Goal: Task Accomplishment & Management: Use online tool/utility

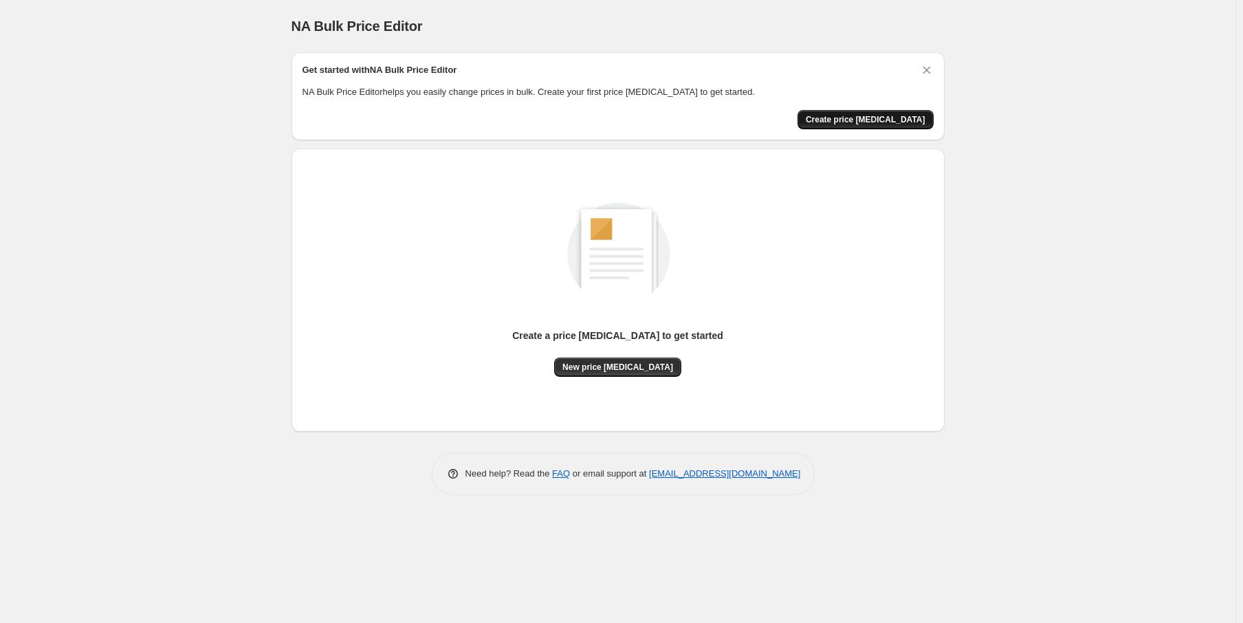
click at [869, 117] on span "Create price [MEDICAL_DATA]" at bounding box center [866, 119] width 120 height 11
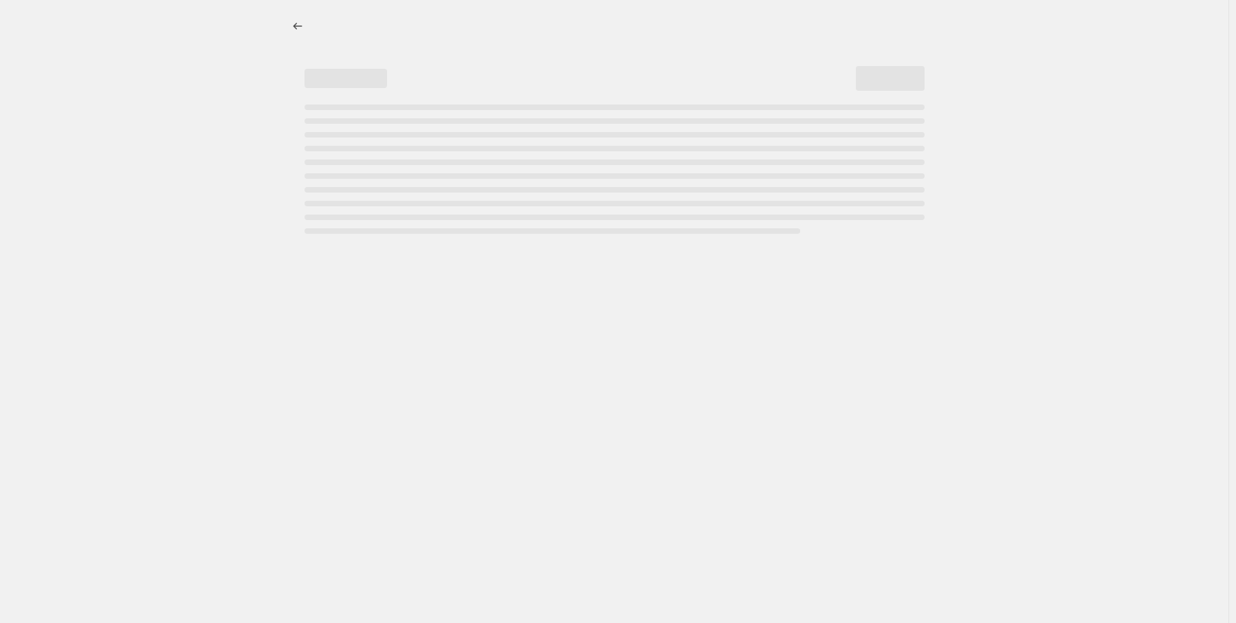
select select "percentage"
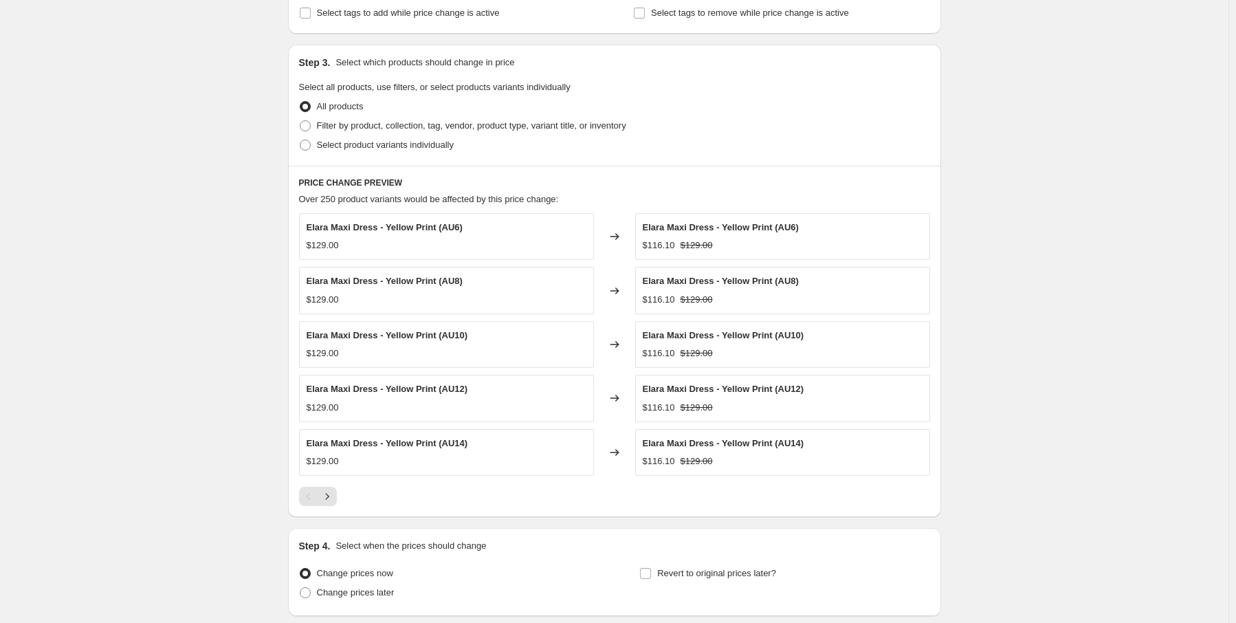
scroll to position [704, 0]
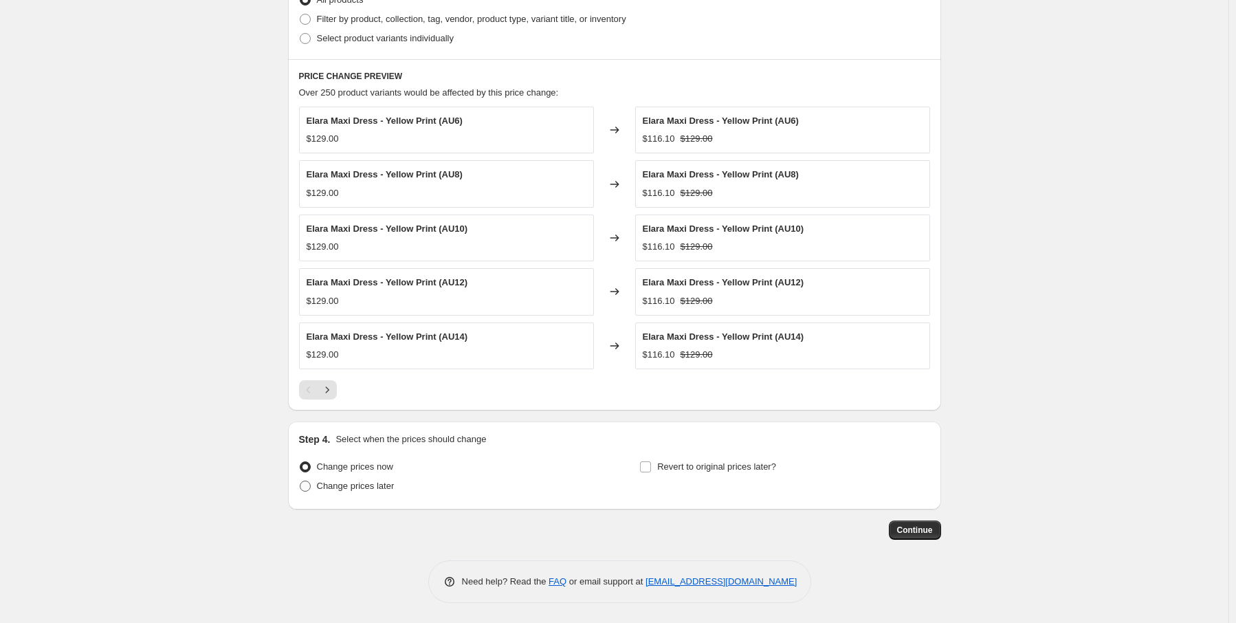
click at [361, 492] on label "Change prices later" at bounding box center [347, 485] width 96 height 19
click at [300, 481] on input "Change prices later" at bounding box center [300, 480] width 1 height 1
radio input "true"
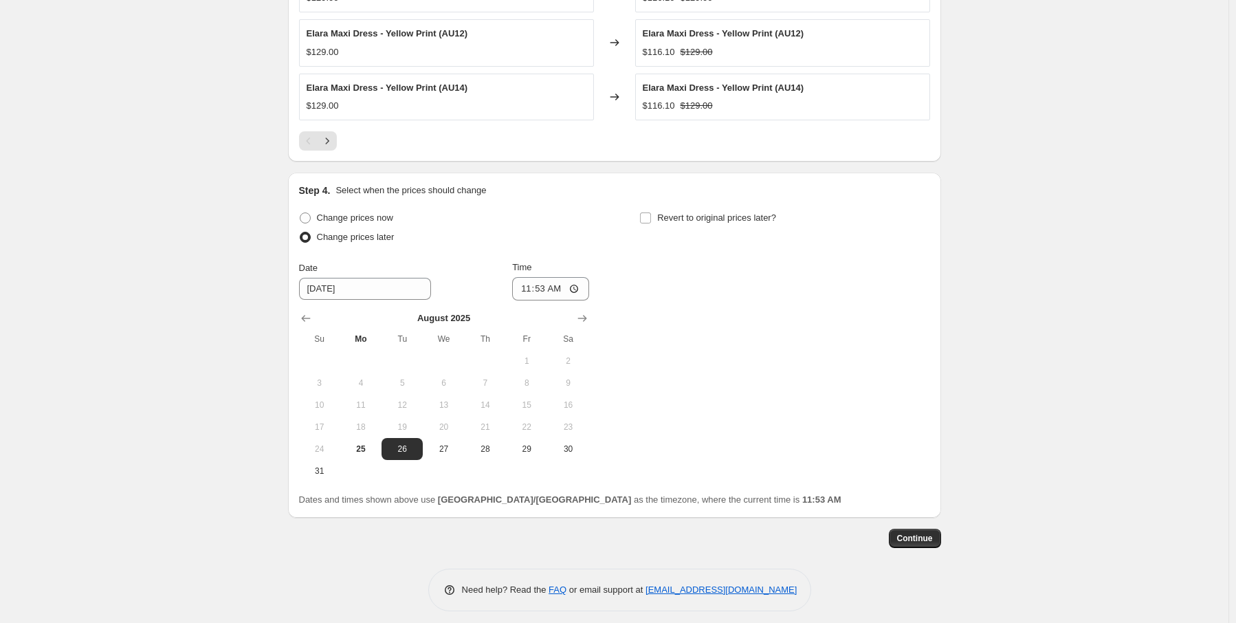
scroll to position [960, 0]
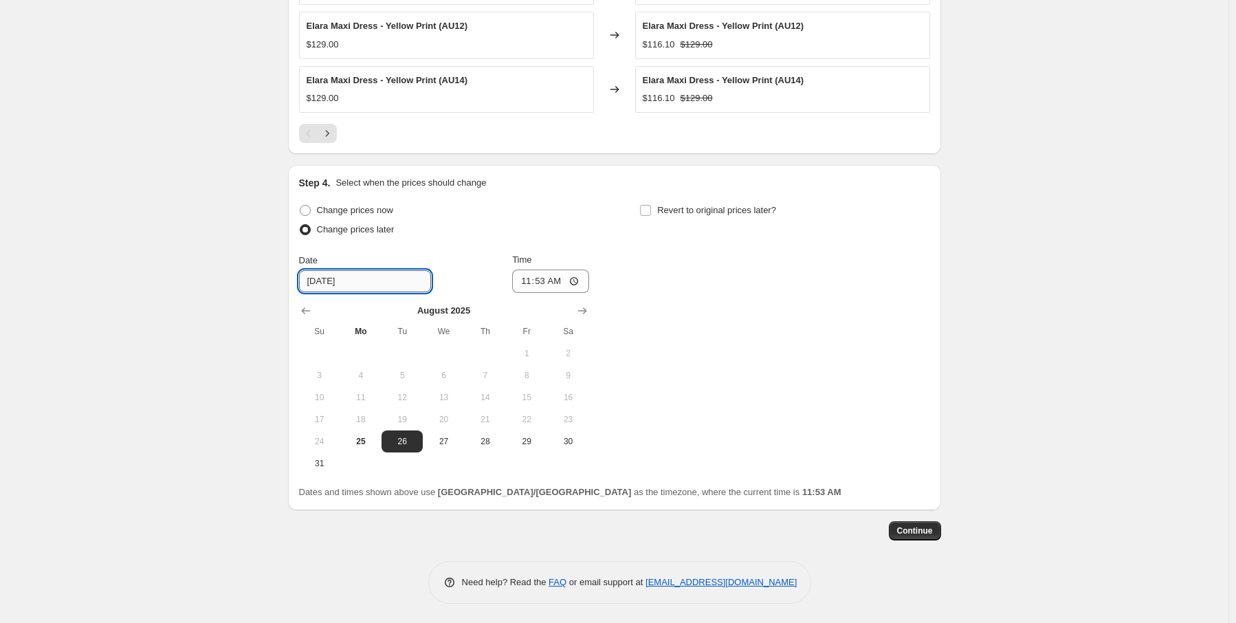
click at [375, 279] on input "[DATE]" at bounding box center [365, 281] width 132 height 22
click at [315, 284] on input "[DATE]" at bounding box center [365, 281] width 132 height 22
click at [324, 280] on input "[DATE]" at bounding box center [365, 281] width 132 height 22
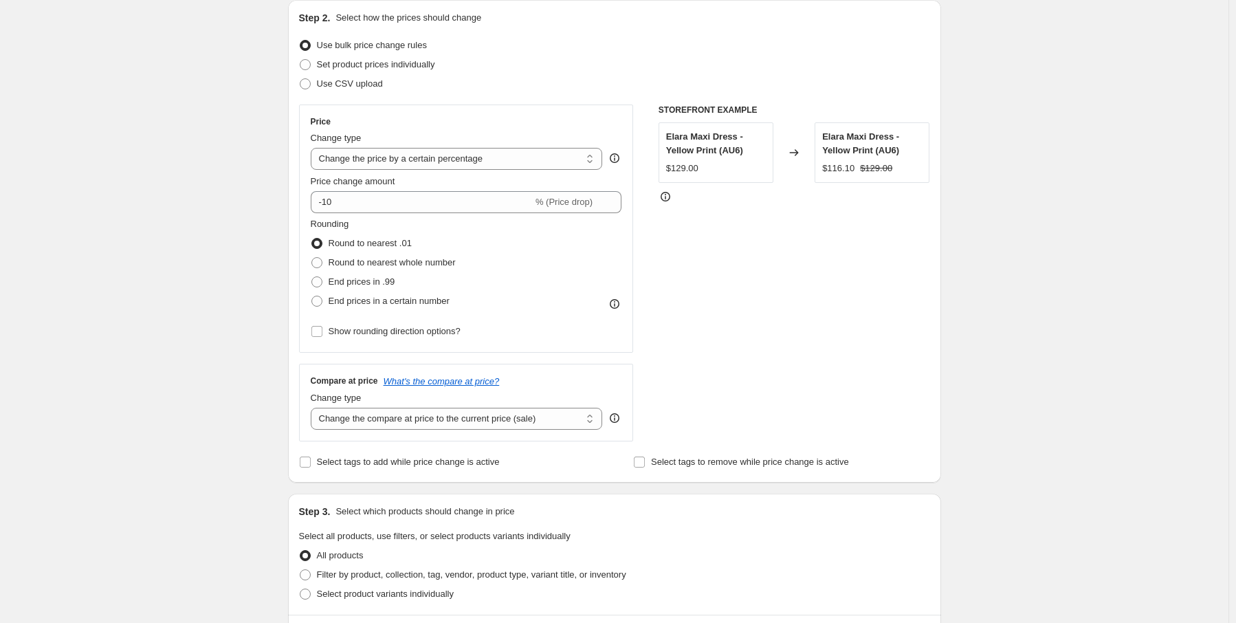
scroll to position [0, 0]
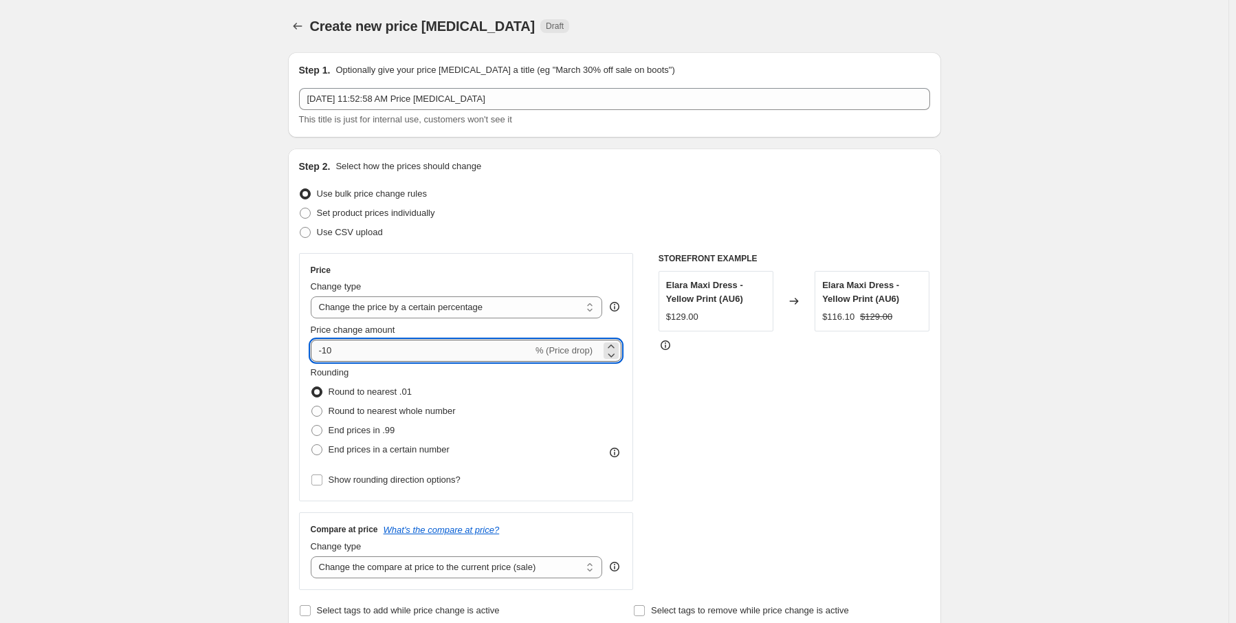
click at [387, 347] on input "-10" at bounding box center [422, 351] width 222 height 22
drag, startPoint x: 346, startPoint y: 350, endPoint x: 331, endPoint y: 357, distance: 17.2
click at [322, 353] on input "-10" at bounding box center [422, 351] width 222 height 22
click at [327, 353] on input "-10" at bounding box center [422, 351] width 222 height 22
click at [329, 350] on input "-10" at bounding box center [422, 351] width 222 height 22
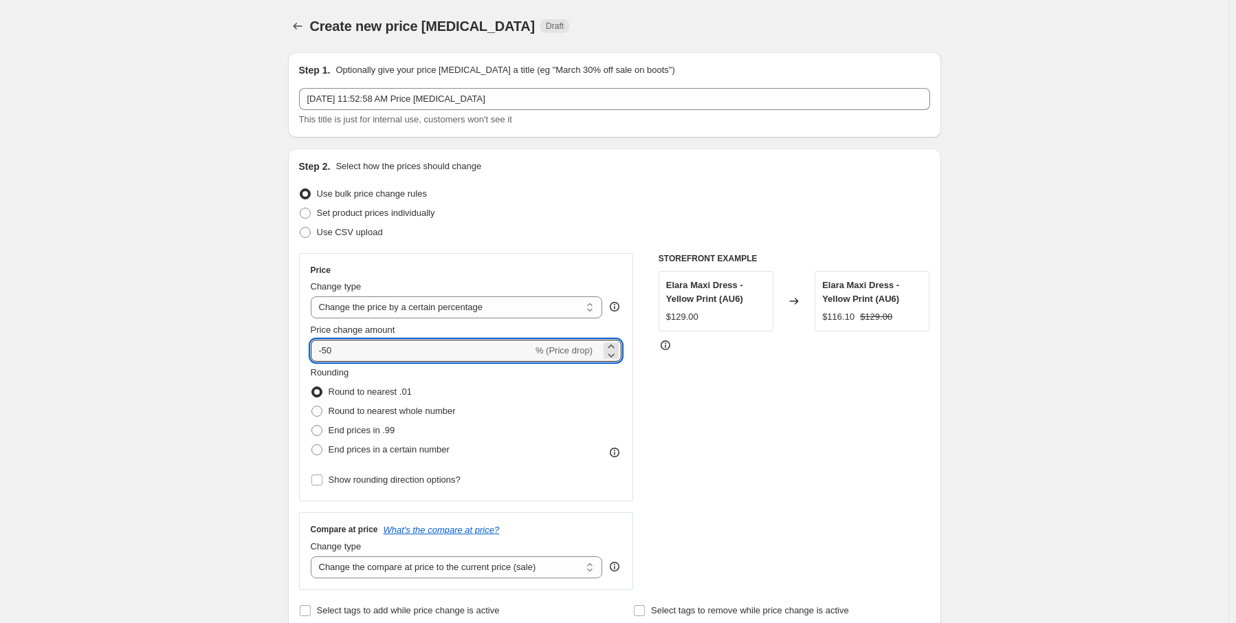
type input "-50"
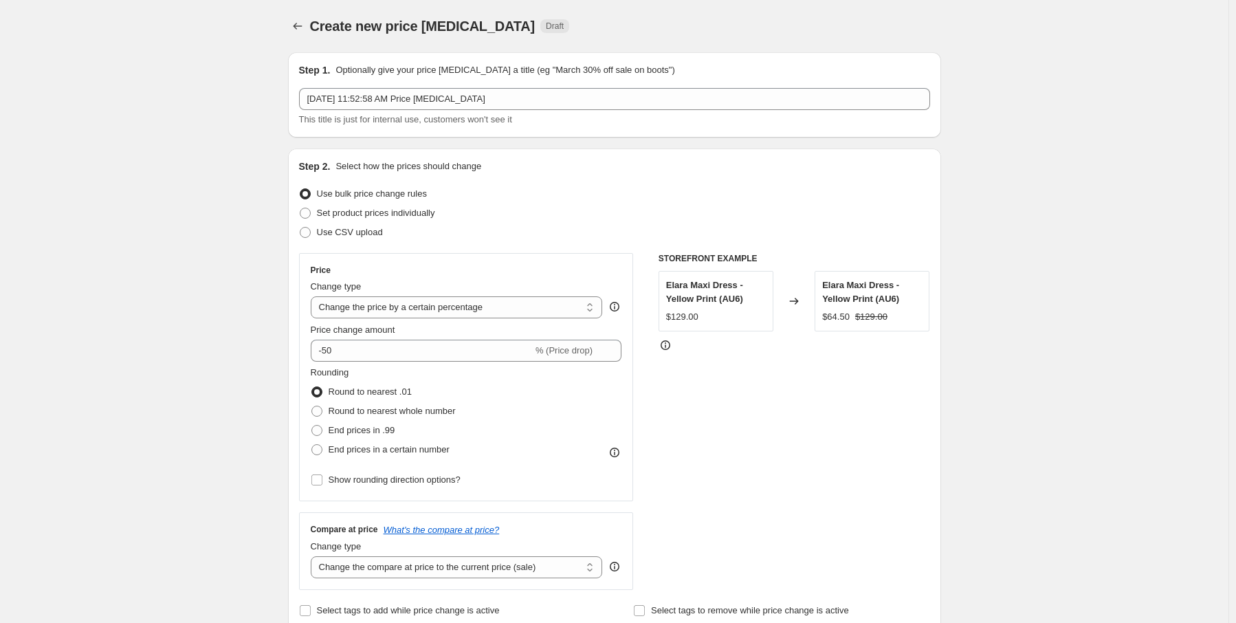
click at [409, 223] on div "Use CSV upload" at bounding box center [614, 232] width 631 height 19
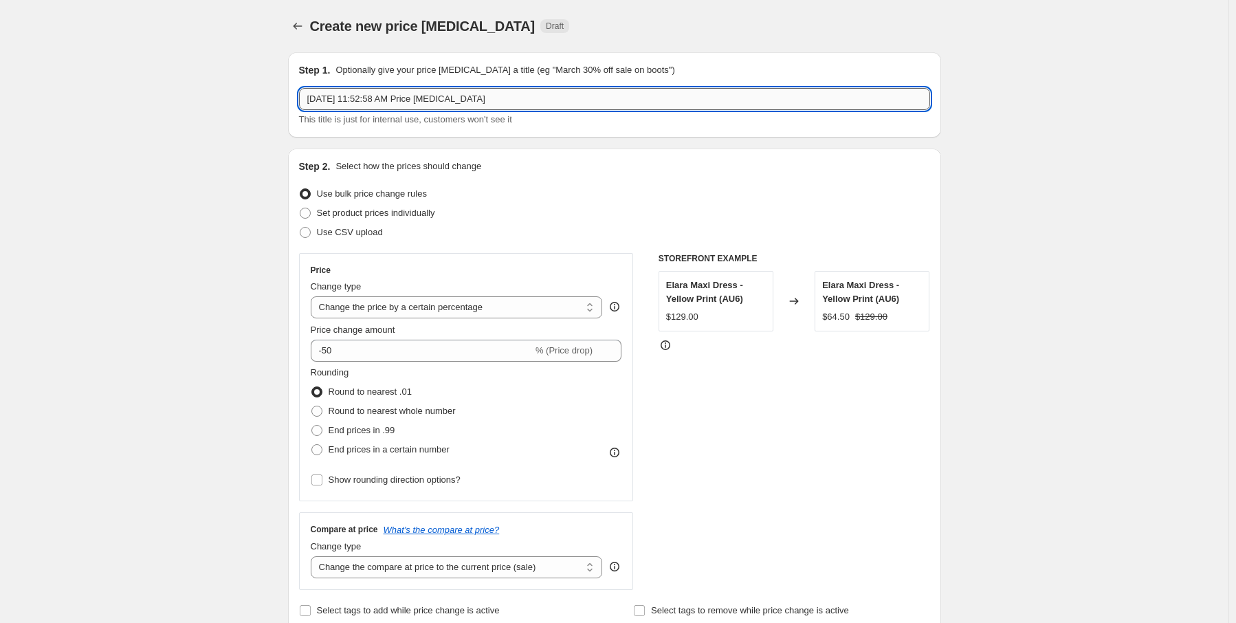
click at [542, 96] on input "[DATE] 11:52:58 AM Price [MEDICAL_DATA]" at bounding box center [614, 99] width 631 height 22
drag, startPoint x: 391, startPoint y: 91, endPoint x: 293, endPoint y: 82, distance: 98.7
click at [293, 82] on div "Step 1. Optionally give your price [MEDICAL_DATA] a title (eg "March 30% off sa…" at bounding box center [614, 94] width 653 height 85
type input "B"
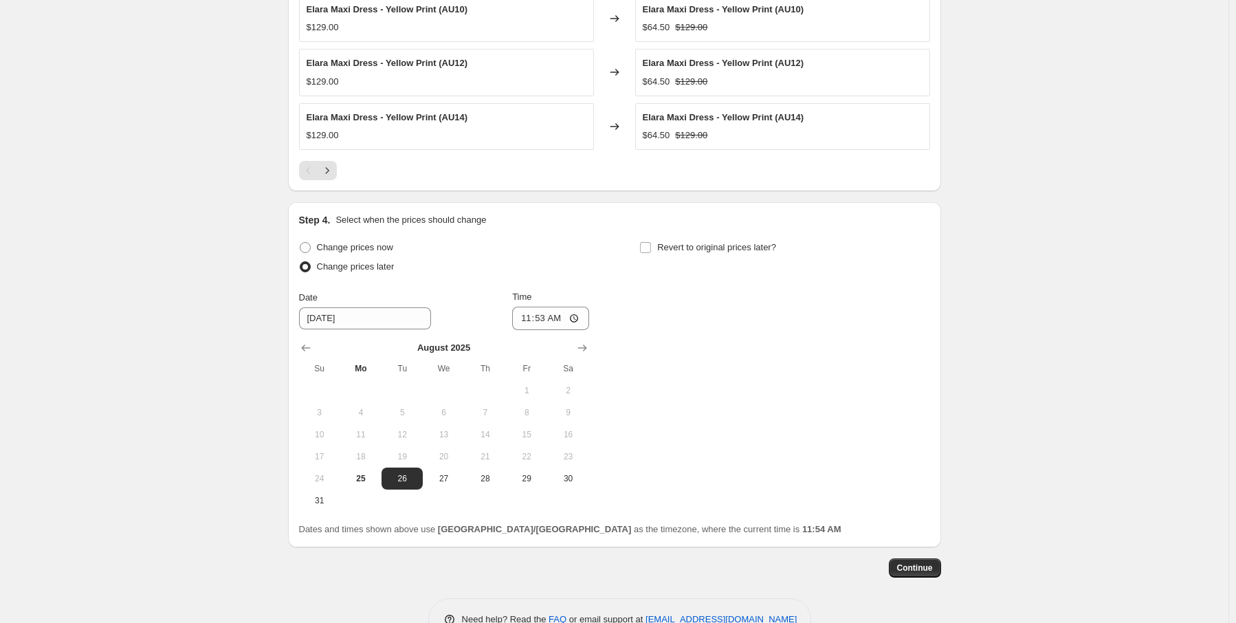
scroll to position [960, 0]
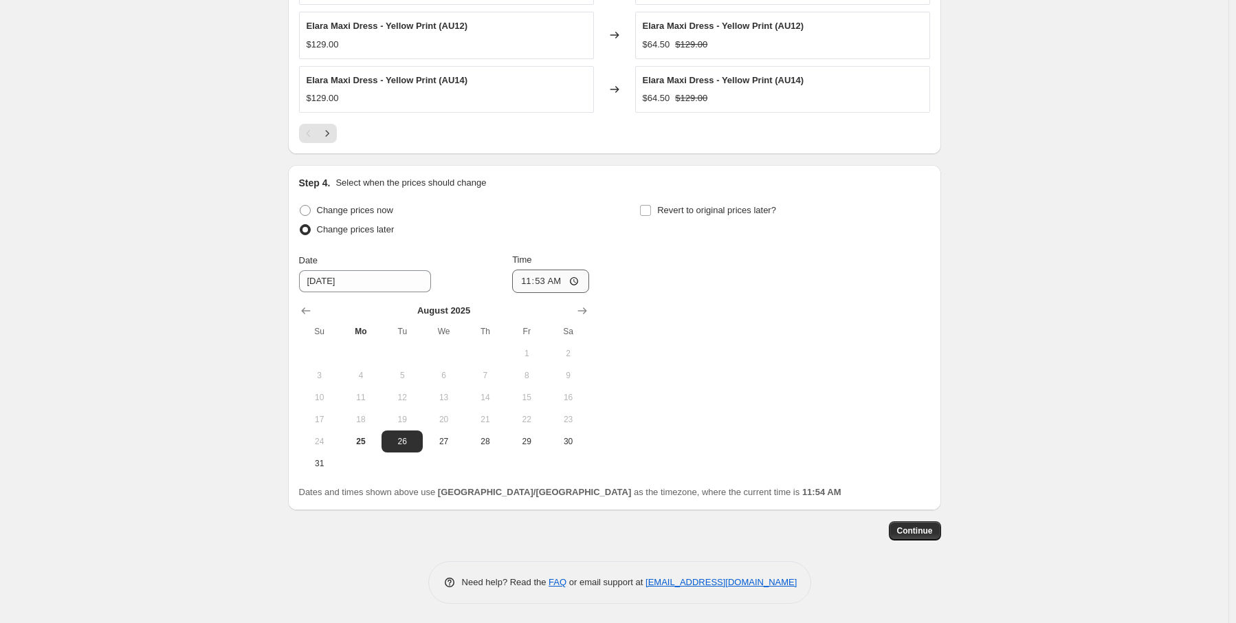
type input "[DATE] - 50% OFF"
click at [560, 287] on input "11:53" at bounding box center [550, 280] width 77 height 23
type input "09:00"
click at [654, 269] on div "Change prices now Change prices later Date [DATE] Time 09:00 [DATE] Su Mo Tu We…" at bounding box center [614, 338] width 631 height 274
click at [907, 532] on span "Continue" at bounding box center [915, 530] width 36 height 11
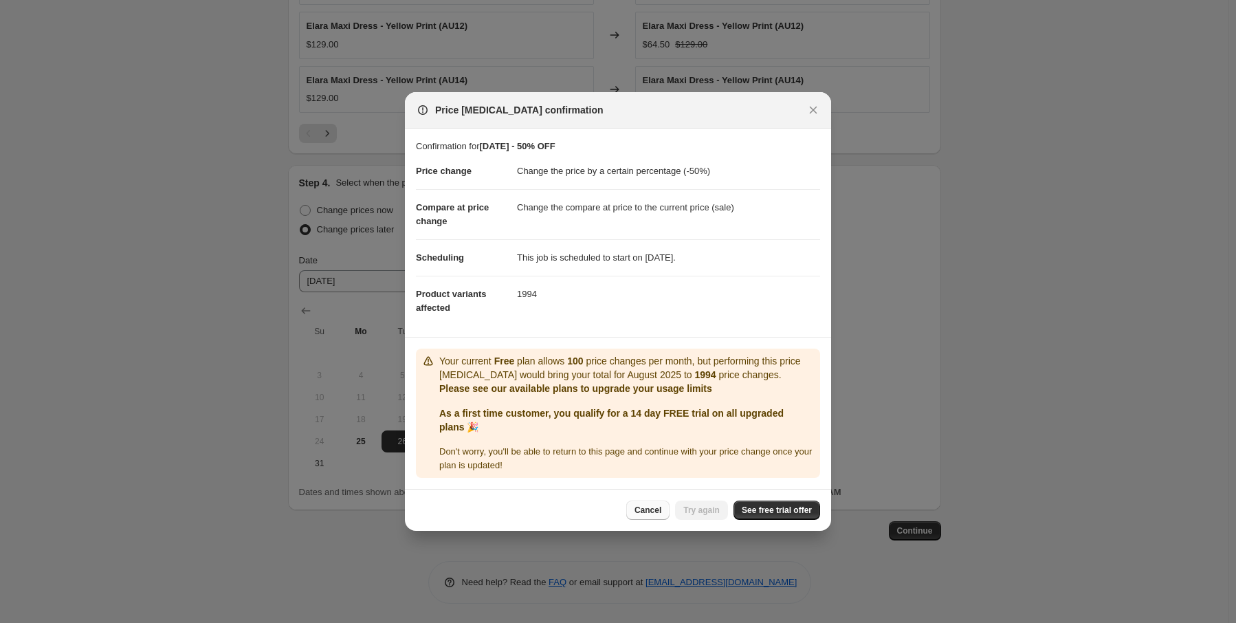
click at [661, 513] on span "Cancel" at bounding box center [647, 509] width 27 height 11
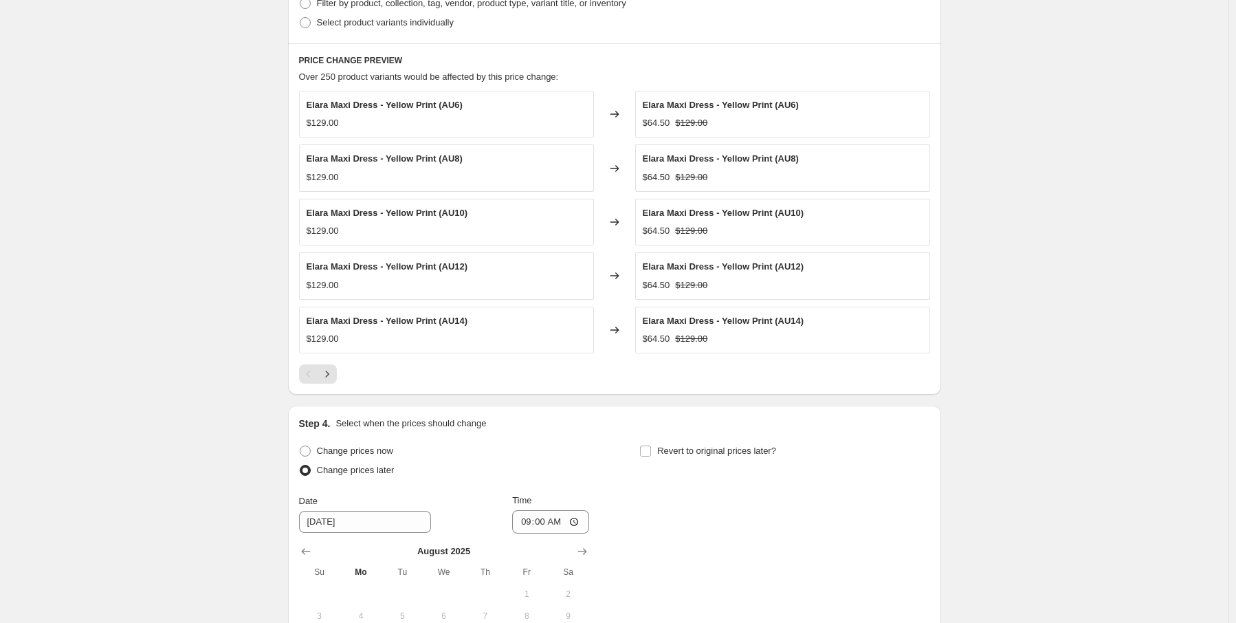
scroll to position [893, 0]
